Goal: Find specific page/section: Find specific page/section

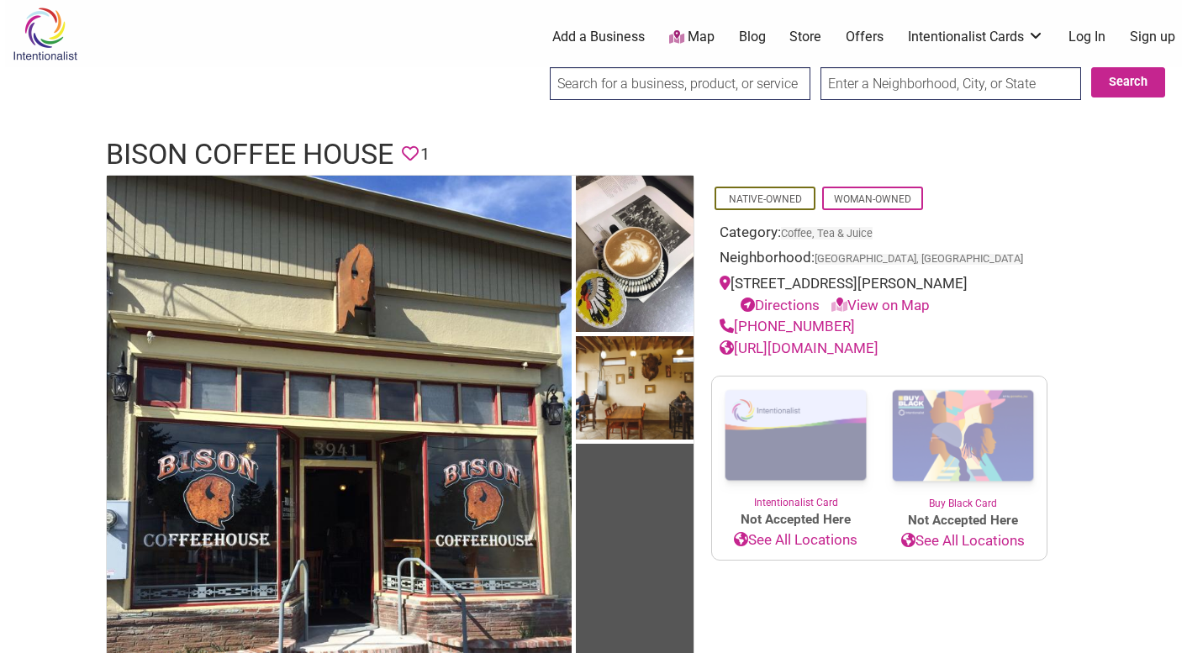
click at [871, 83] on input "text" at bounding box center [950, 83] width 261 height 33
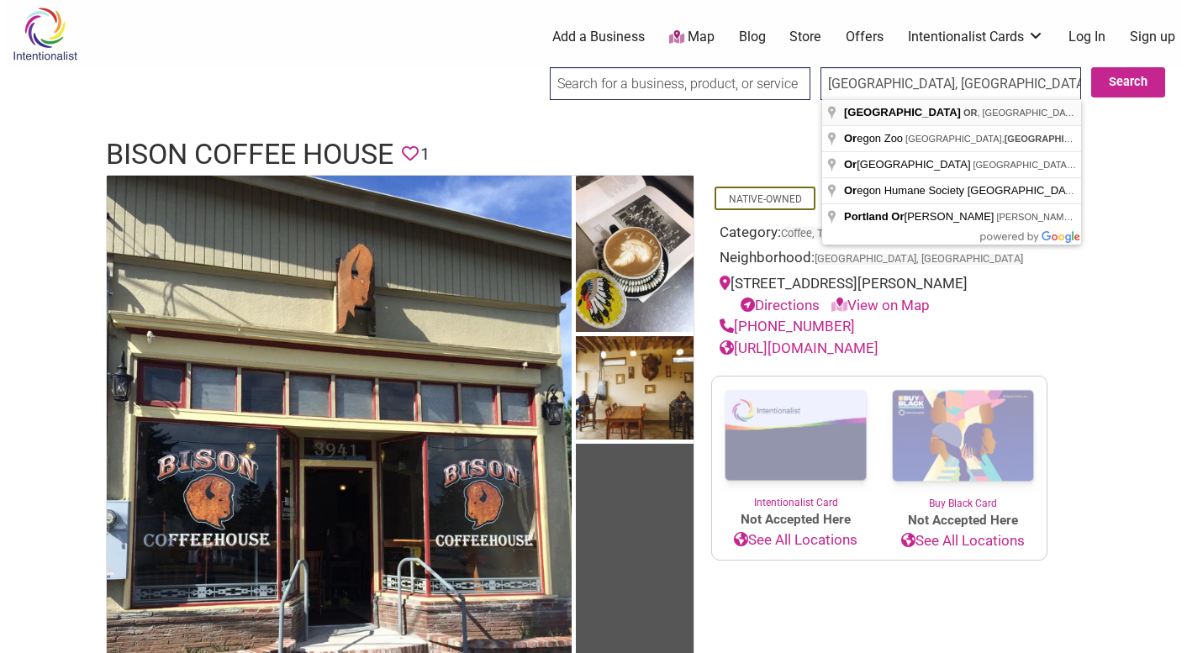
type input "[GEOGRAPHIC_DATA], [GEOGRAPHIC_DATA], [GEOGRAPHIC_DATA]"
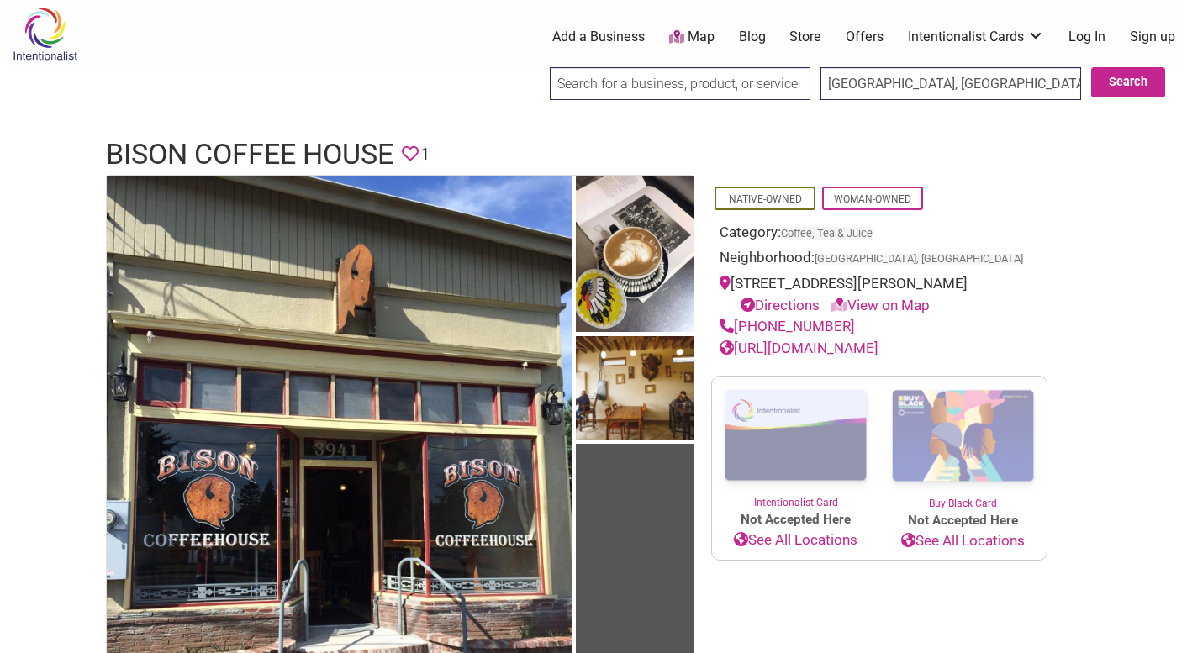
click at [1114, 102] on div "Search" at bounding box center [1128, 89] width 74 height 44
click at [1121, 92] on button "Search" at bounding box center [1128, 82] width 74 height 30
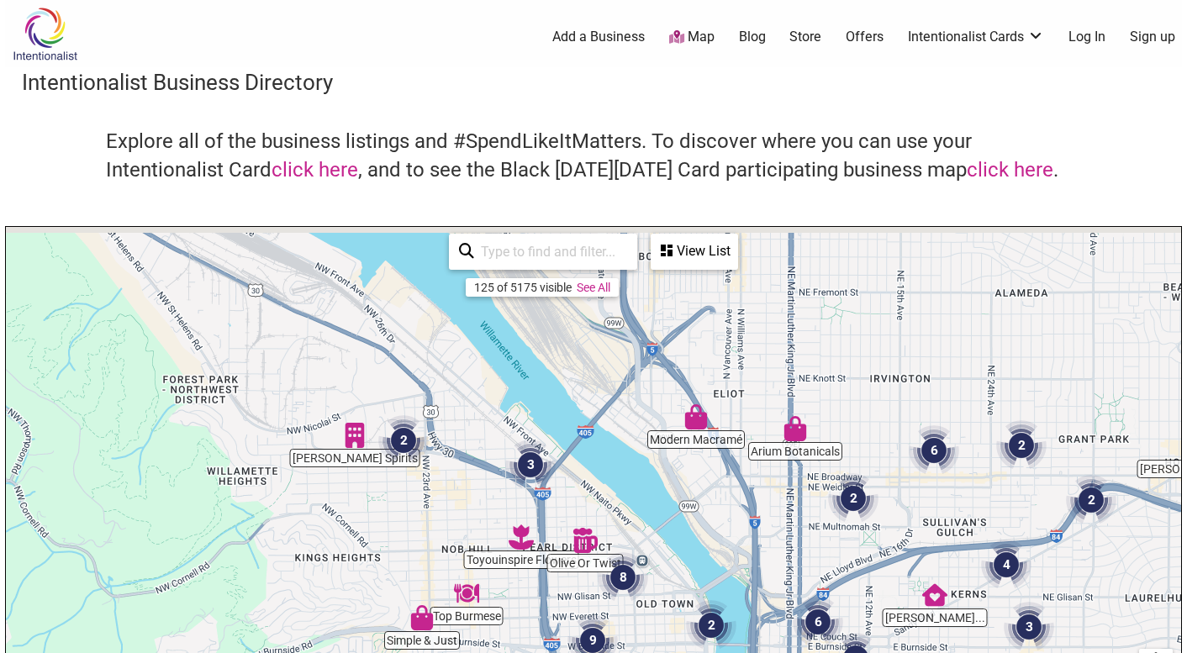
drag, startPoint x: 714, startPoint y: 348, endPoint x: 743, endPoint y: 553, distance: 207.0
click at [743, 553] on div "To navigate, press the arrow keys." at bounding box center [593, 554] width 1175 height 654
